Goal: Information Seeking & Learning: Learn about a topic

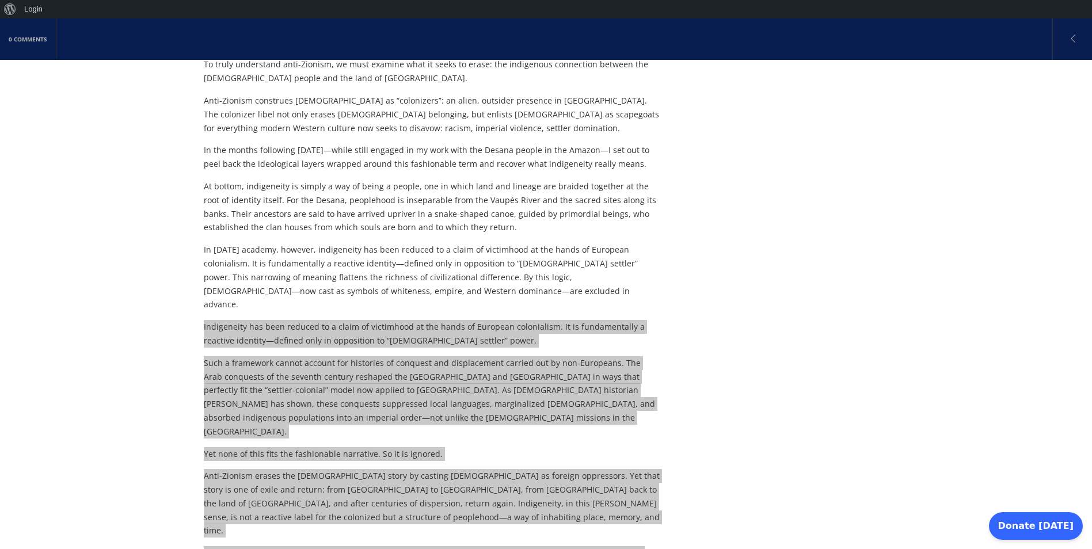
scroll to position [2821, 0]
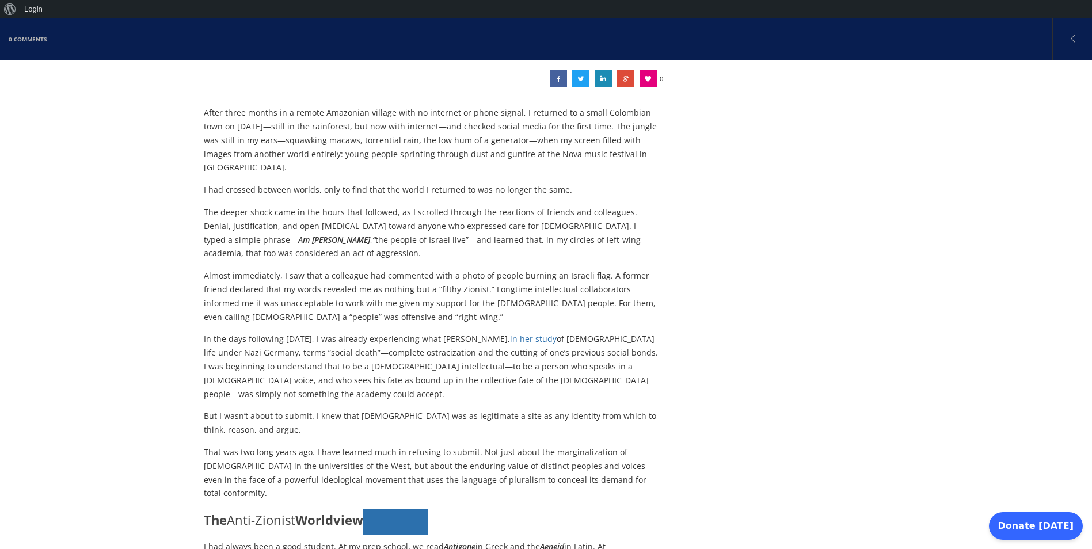
scroll to position [0, 0]
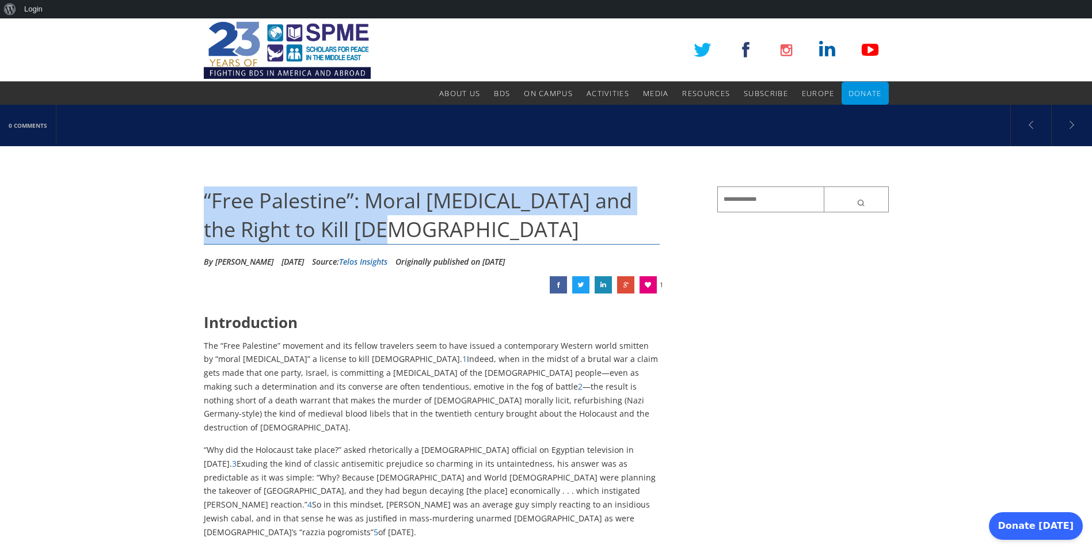
drag, startPoint x: 206, startPoint y: 201, endPoint x: 382, endPoint y: 226, distance: 178.5
click at [382, 226] on h1 "“Free Palestine”: Moral [MEDICAL_DATA] and the Right to Kill [DEMOGRAPHIC_DATA]" at bounding box center [432, 216] width 456 height 59
copy span "“Free Palestine”: Moral [MEDICAL_DATA] and the Right to Kill [DEMOGRAPHIC_DATA]"
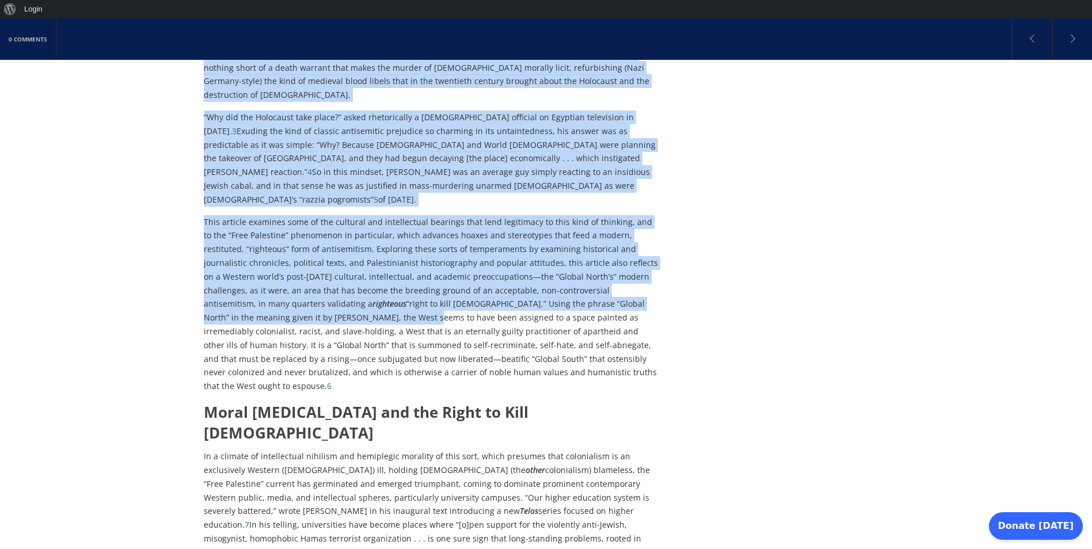
scroll to position [345, 0]
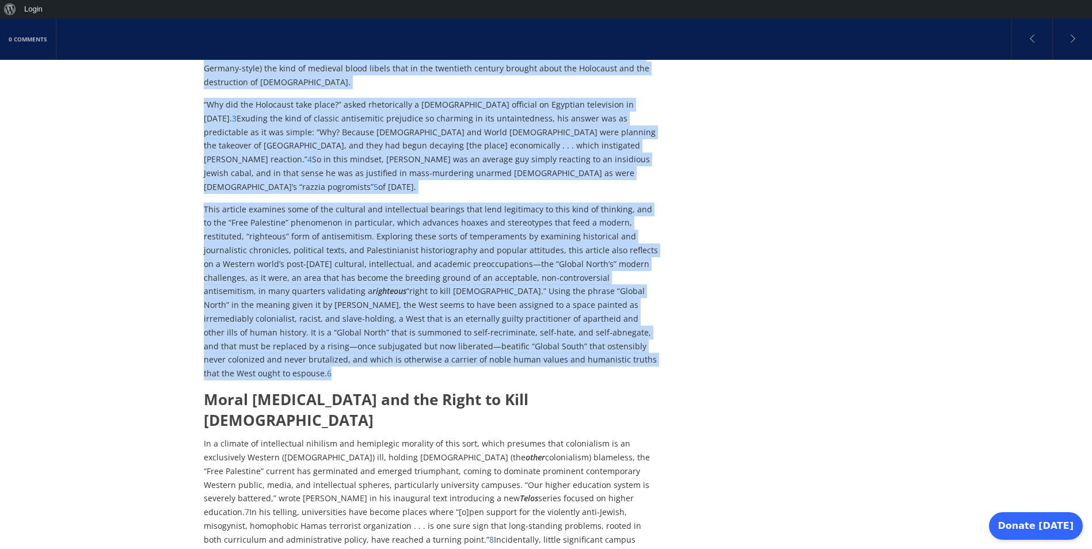
drag, startPoint x: 201, startPoint y: 202, endPoint x: 536, endPoint y: 330, distance: 358.6
drag, startPoint x: 536, startPoint y: 330, endPoint x: 445, endPoint y: 238, distance: 129.0
copy div "Lor “Ipsu Dolorsita” consecte adi eli seddoe temporinc utla et dolo magnaa e ad…"
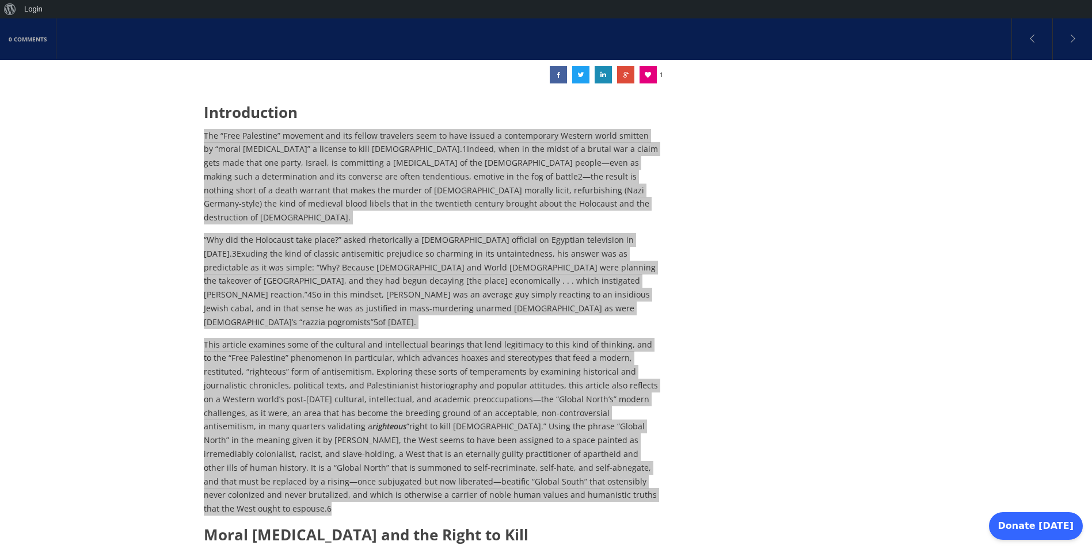
scroll to position [207, 0]
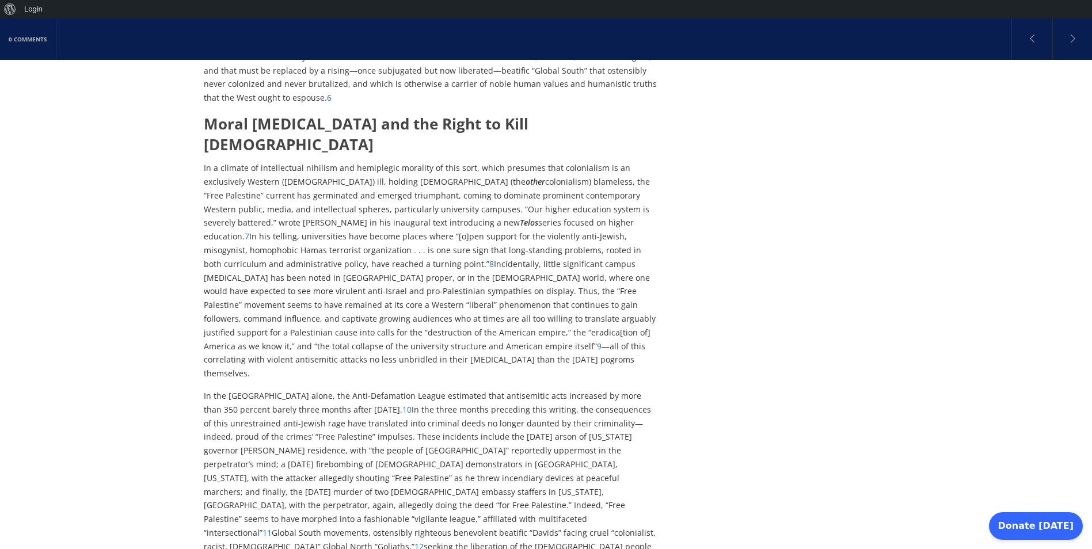
scroll to position [622, 0]
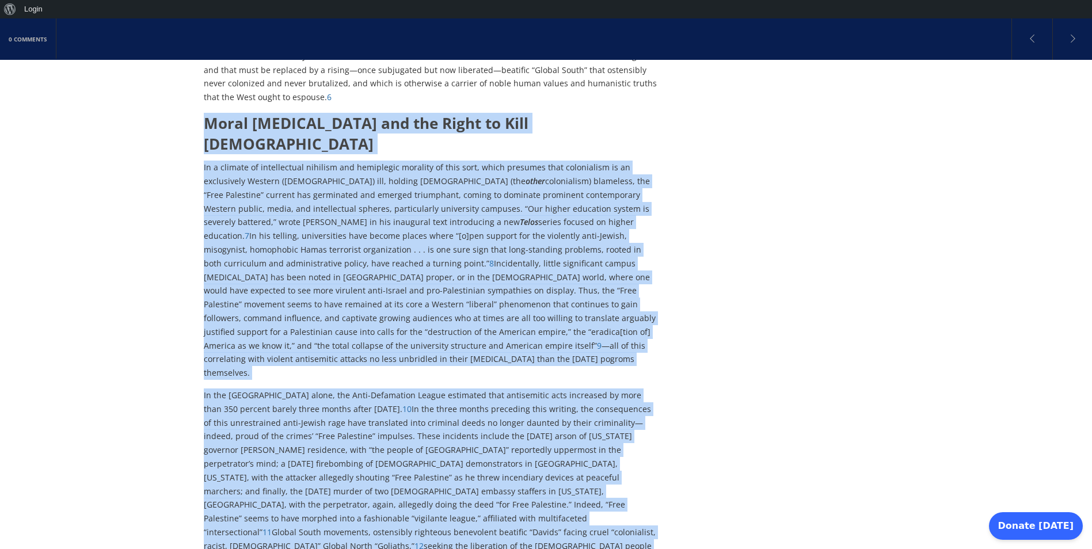
drag, startPoint x: 206, startPoint y: 79, endPoint x: 428, endPoint y: 469, distance: 448.6
drag, startPoint x: 428, startPoint y: 469, endPoint x: 386, endPoint y: 349, distance: 127.6
copy div "Lorem Ipsumdolorsit ame con Adipi el Sedd Eius Te i utlabor et doloremagnaa eni…"
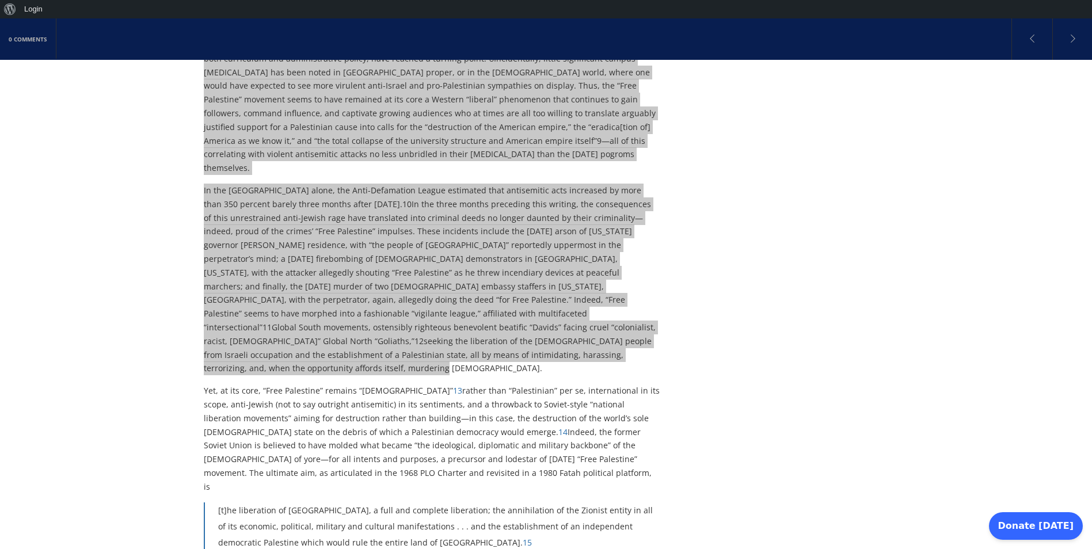
scroll to position [829, 0]
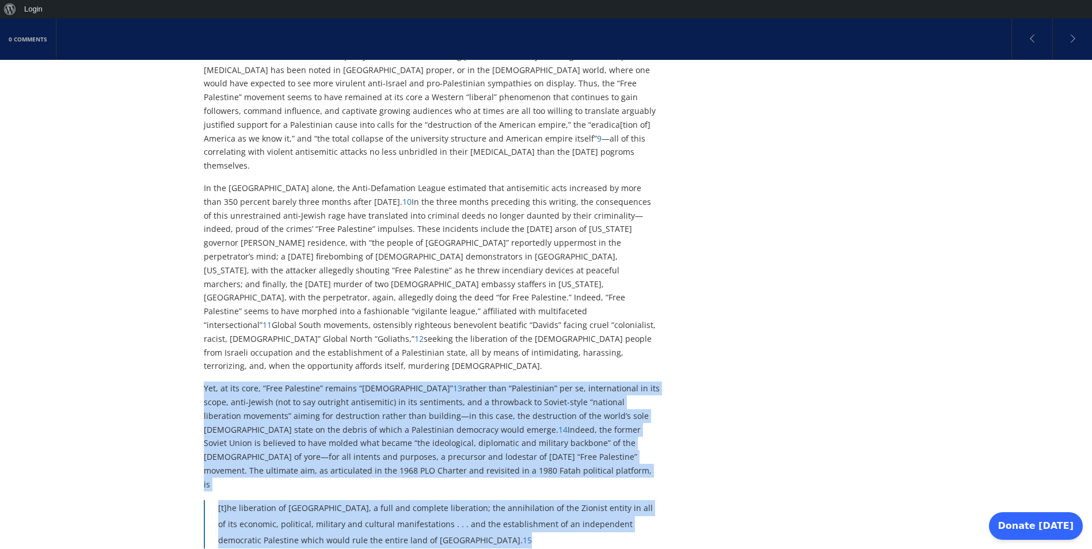
drag, startPoint x: 206, startPoint y: 286, endPoint x: 400, endPoint y: 427, distance: 239.8
copy div "Lor, ip dol sita, “Cons Adipiscin” elitsed “Doeiusmodtempo” 16 incidi utla “Etd…"
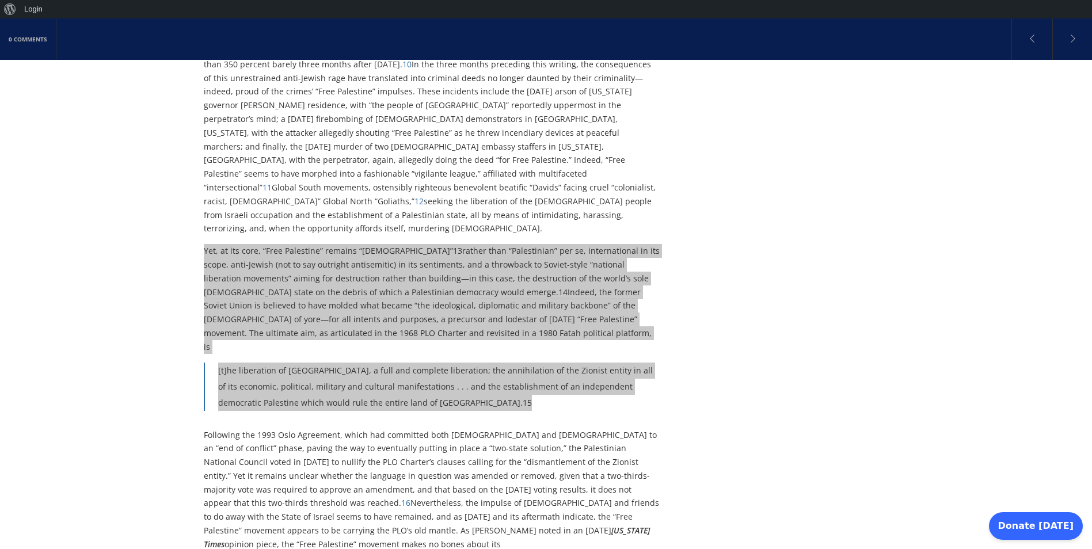
scroll to position [967, 0]
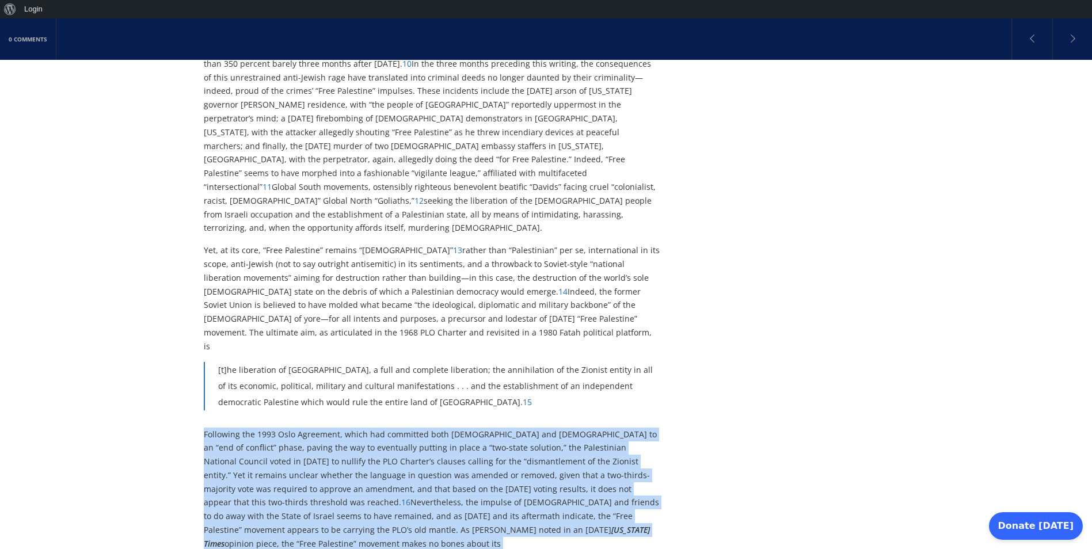
drag, startPoint x: 204, startPoint y: 318, endPoint x: 543, endPoint y: 478, distance: 374.9
copy div "Loremipsu dol 1576 Sita Consectet, adipi eli seddoeius temp Incididuntut lab Et…"
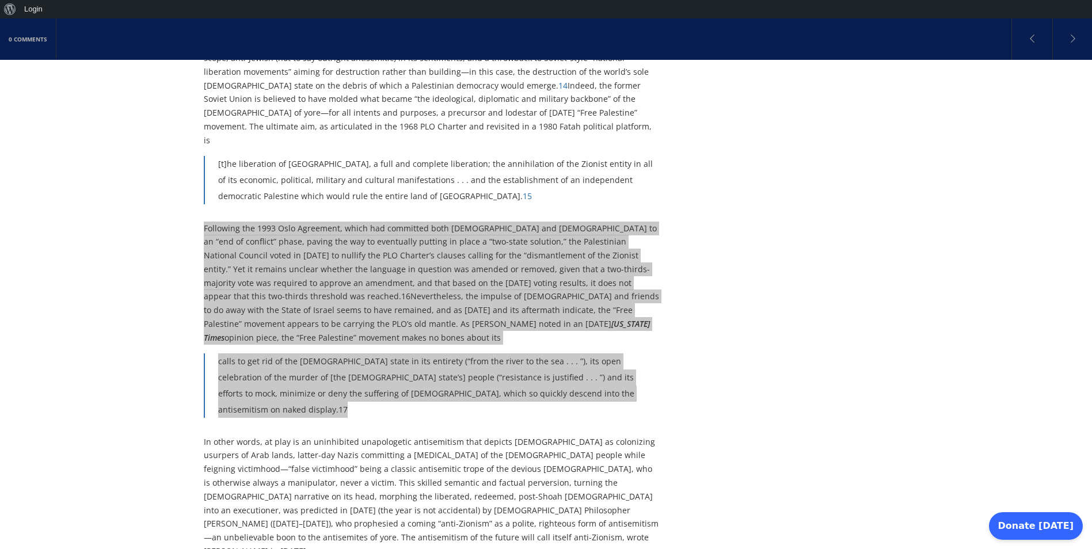
scroll to position [1174, 0]
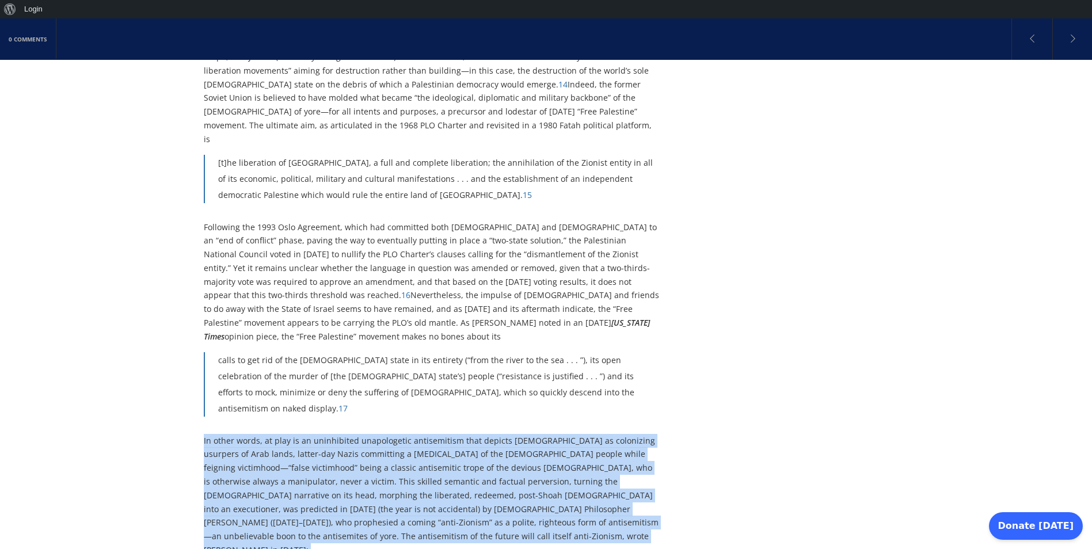
drag, startPoint x: 204, startPoint y: 307, endPoint x: 420, endPoint y: 459, distance: 263.2
copy div "Lo ipsum dolor, si amet co ad elitseddoei temporincidi utlaboreetdo magn aliqua…"
